Goal: Check status: Check status

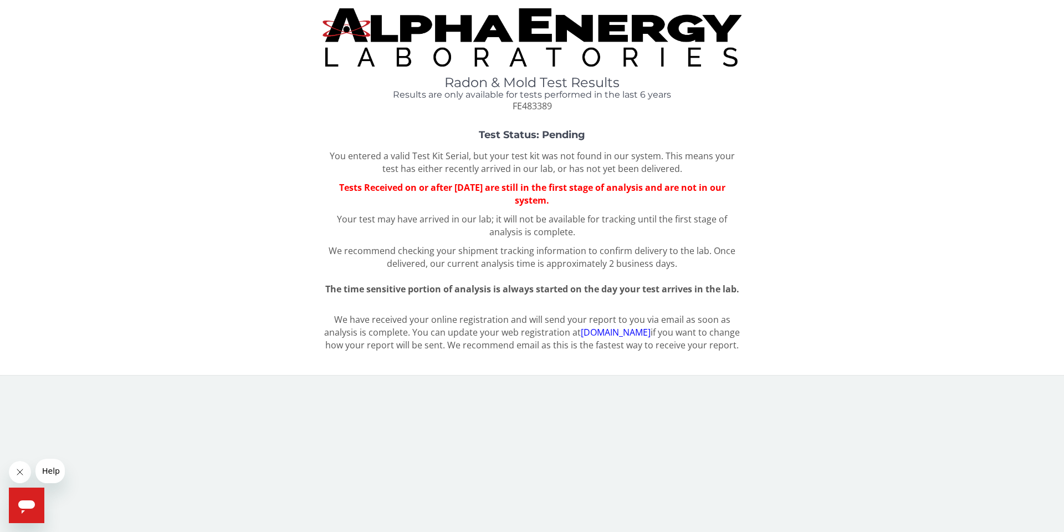
click at [603, 333] on link "[DOMAIN_NAME]" at bounding box center [616, 332] width 70 height 12
